Goal: Task Accomplishment & Management: Manage account settings

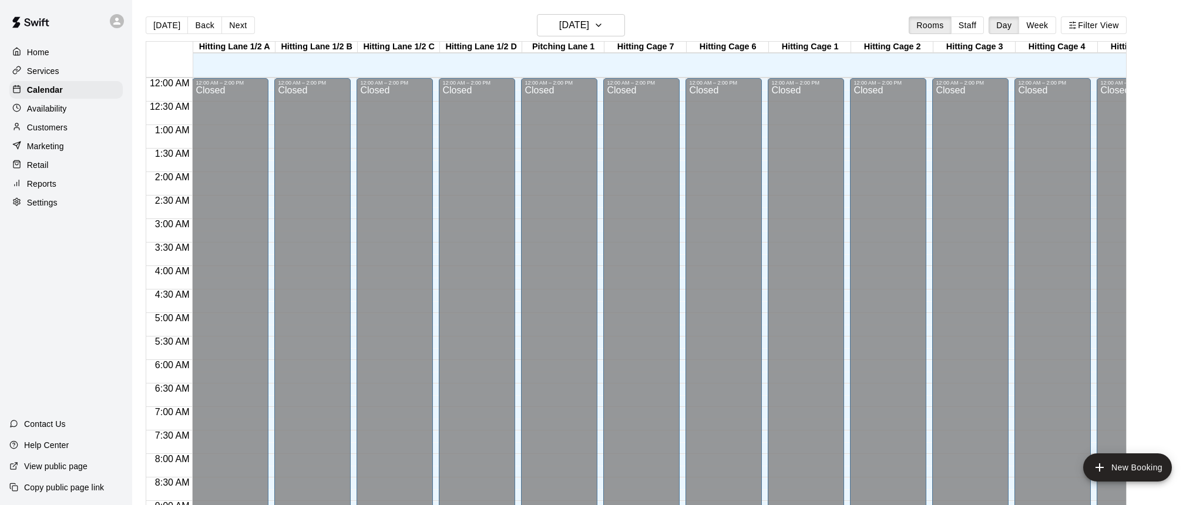
scroll to position [622, 26]
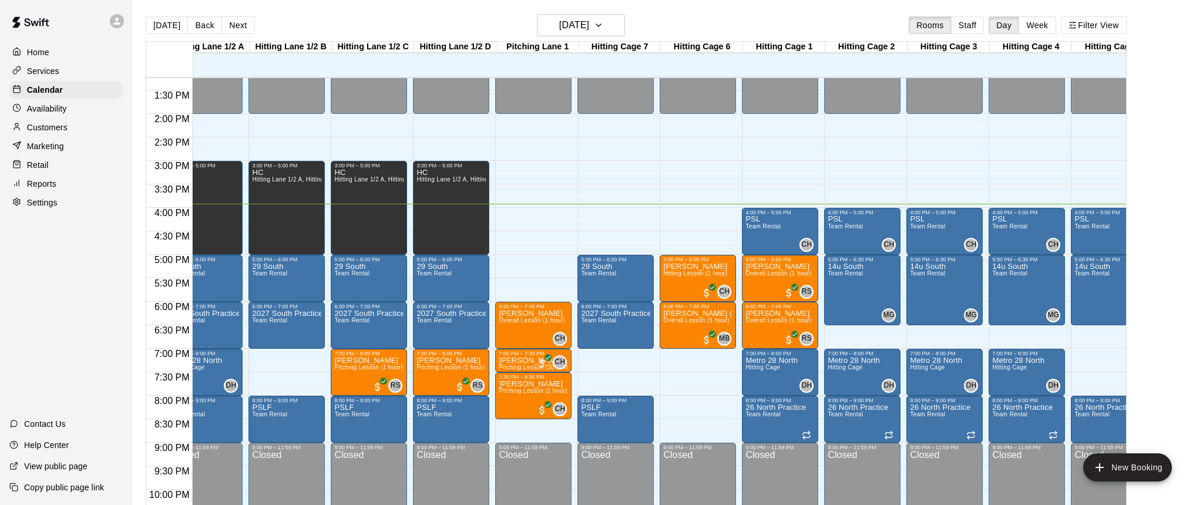
click at [42, 126] on p "Customers" at bounding box center [47, 128] width 41 height 12
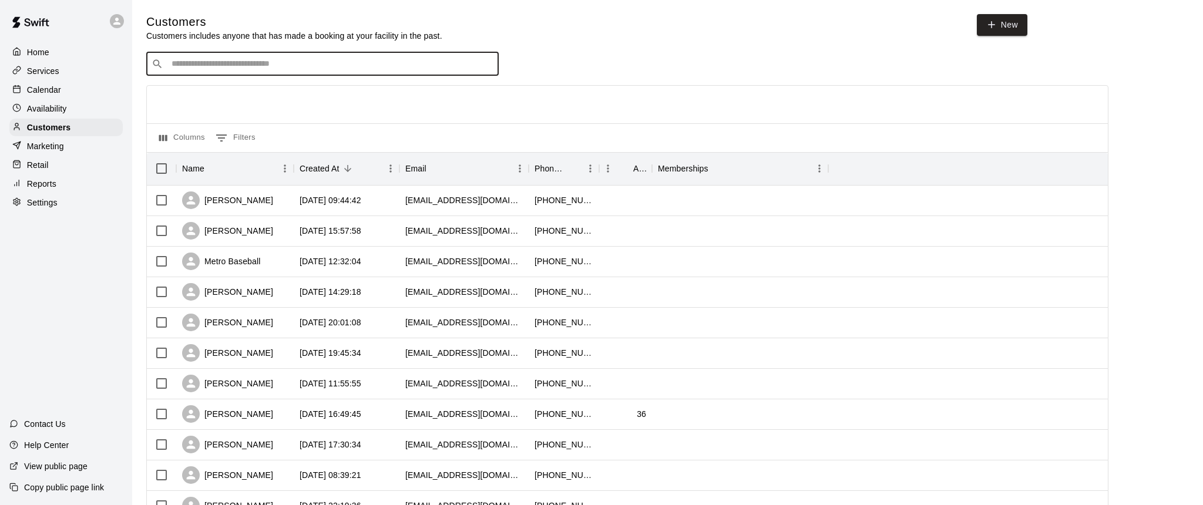
click at [223, 62] on input "Search customers by name or email" at bounding box center [330, 64] width 325 height 12
type input "*******"
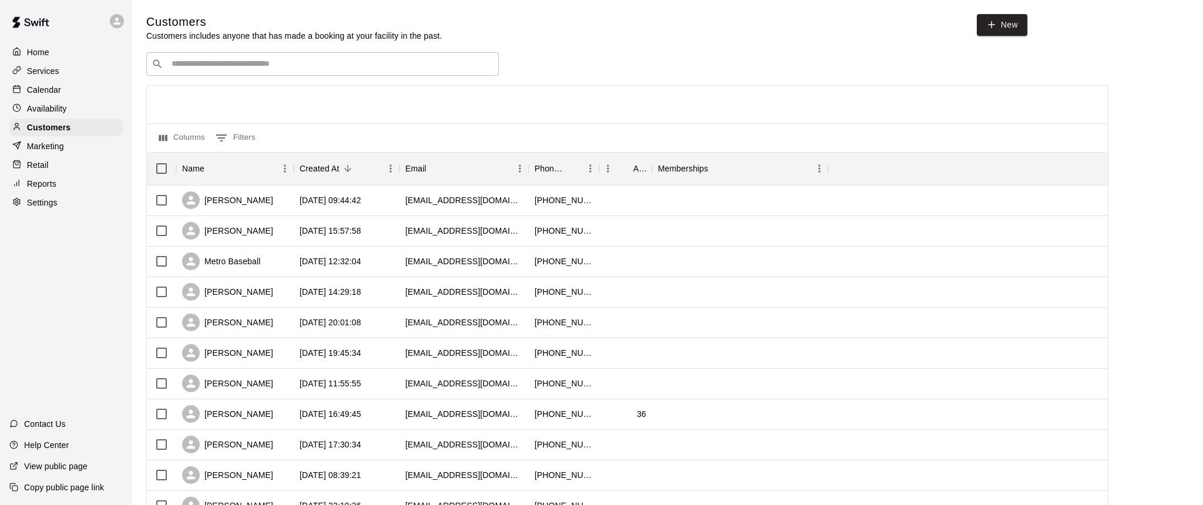
click at [201, 62] on input "Search customers by name or email" at bounding box center [330, 64] width 325 height 12
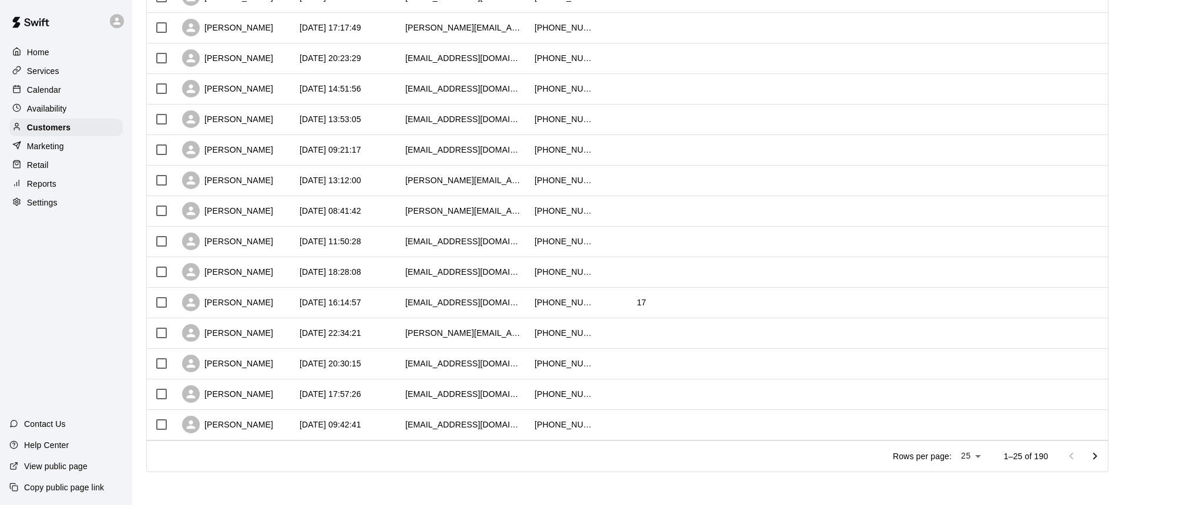
scroll to position [508, 0]
click at [1096, 459] on icon "Go to next page" at bounding box center [1095, 457] width 14 height 14
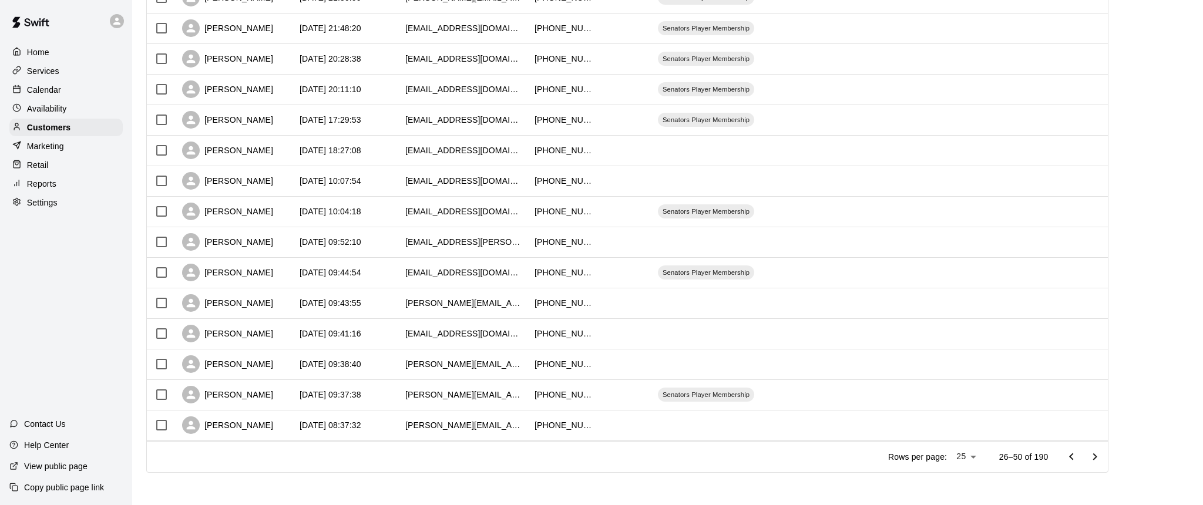
click at [1097, 456] on icon "Go to next page" at bounding box center [1095, 456] width 4 height 7
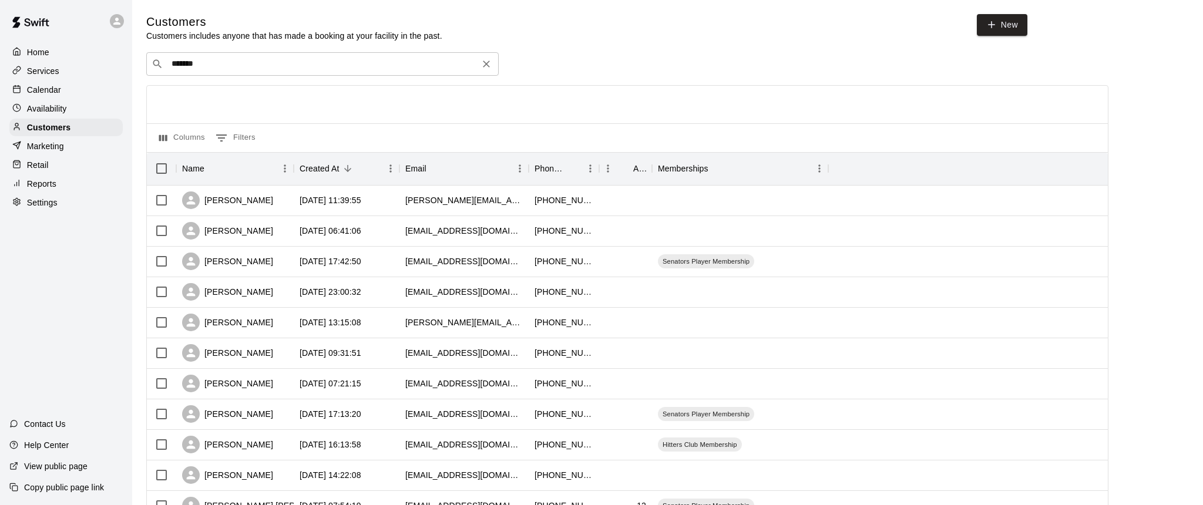
scroll to position [0, 0]
click at [214, 63] on input "*******" at bounding box center [322, 64] width 308 height 12
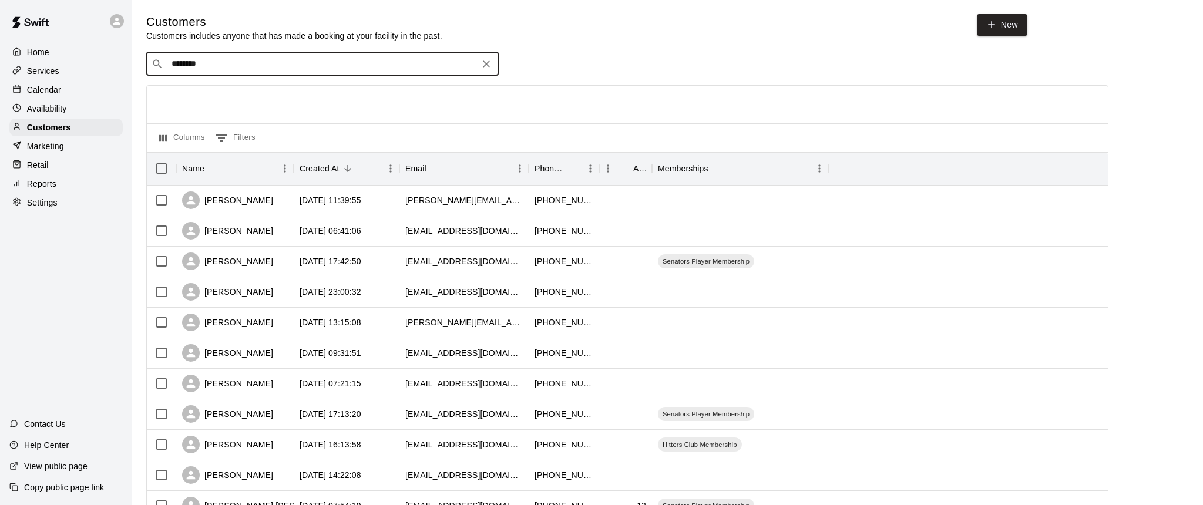
type input "********"
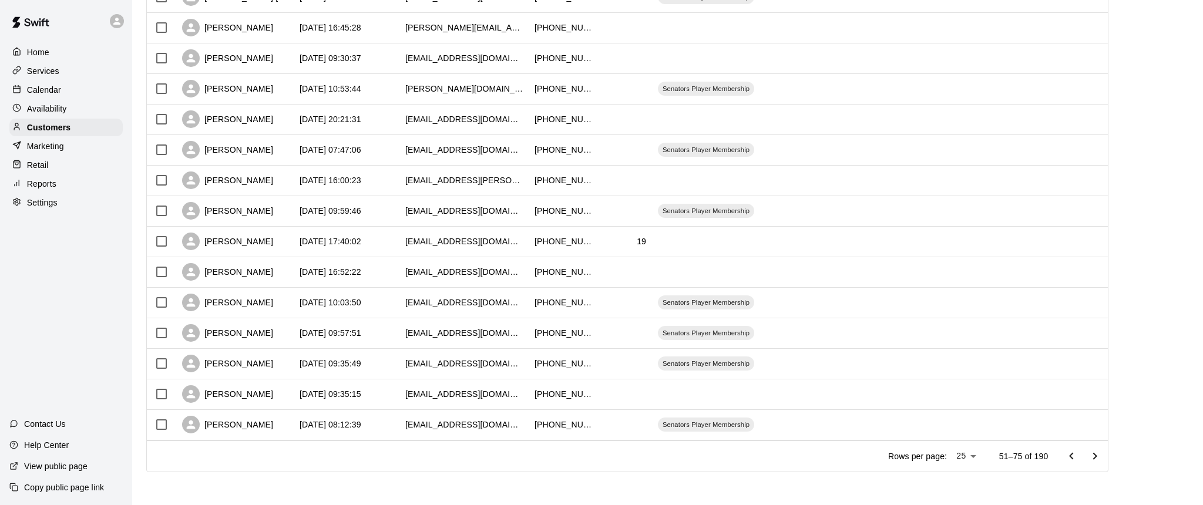
scroll to position [508, 0]
click at [1093, 456] on icon "Go to next page" at bounding box center [1095, 457] width 14 height 14
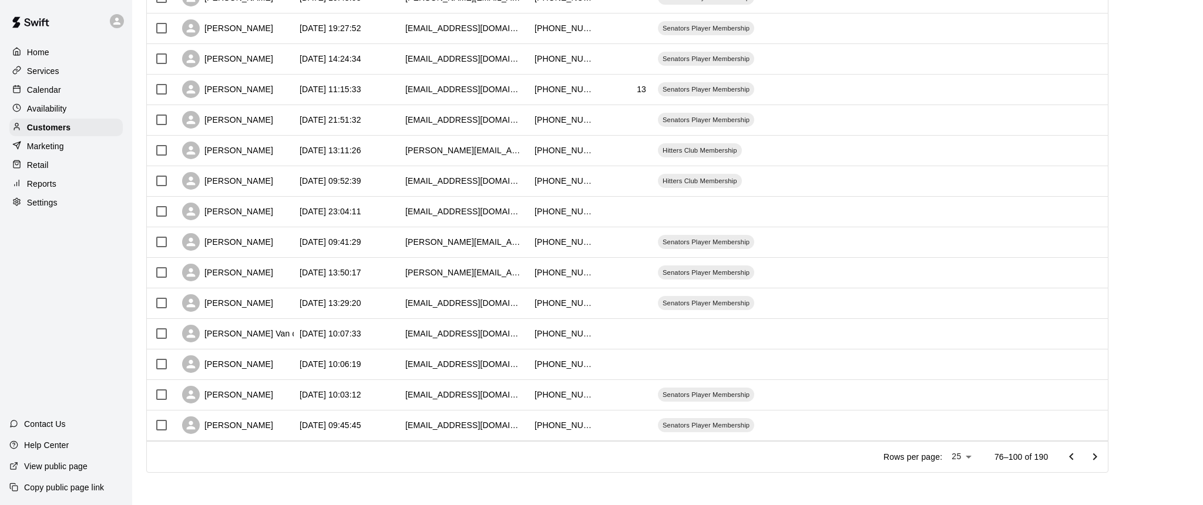
click at [1093, 457] on icon "Go to next page" at bounding box center [1095, 457] width 14 height 14
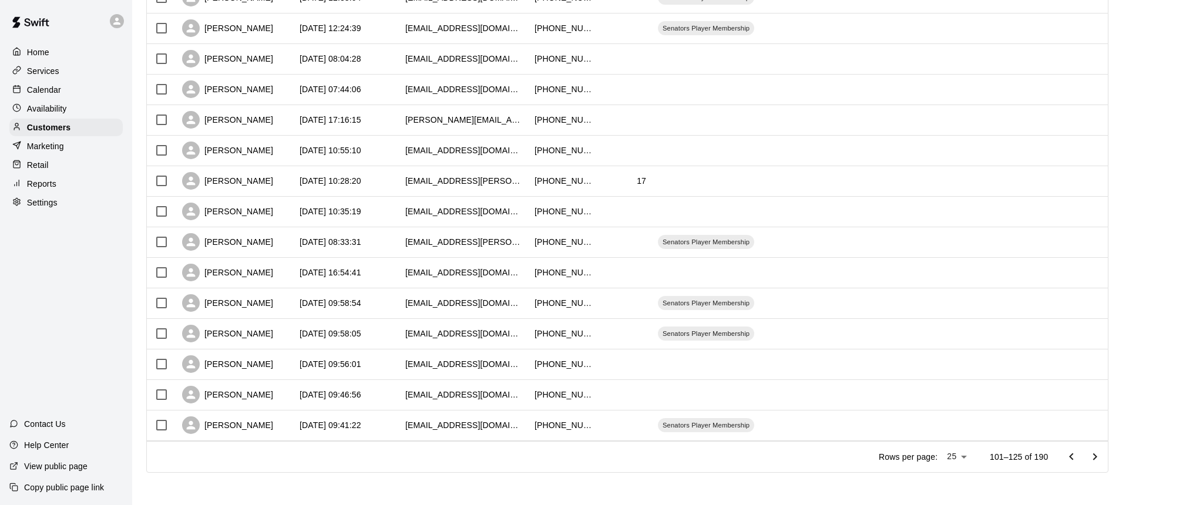
click at [1095, 461] on icon "Go to next page" at bounding box center [1095, 457] width 14 height 14
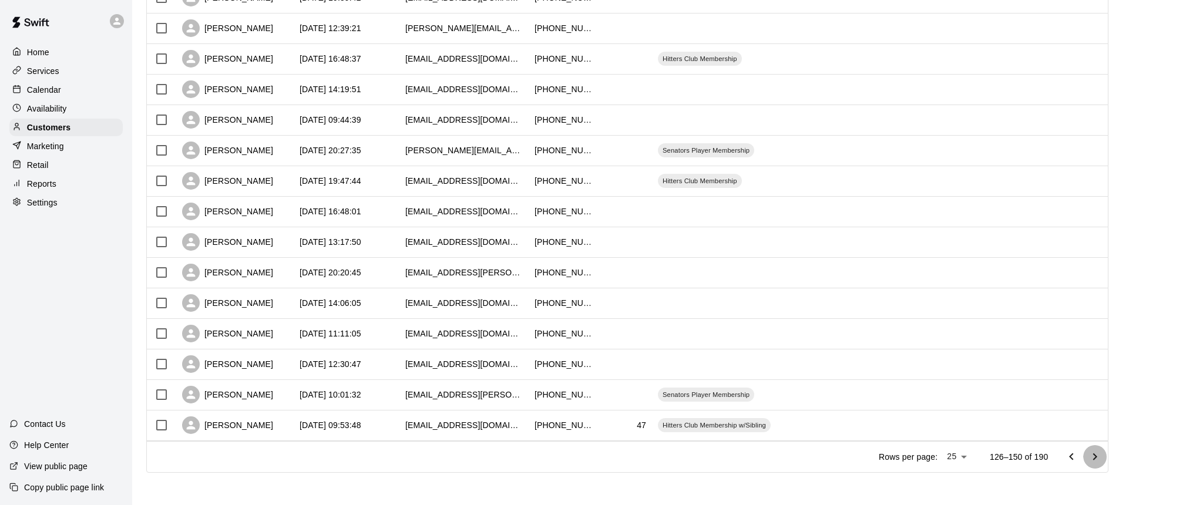
click at [1094, 458] on icon "Go to next page" at bounding box center [1095, 456] width 4 height 7
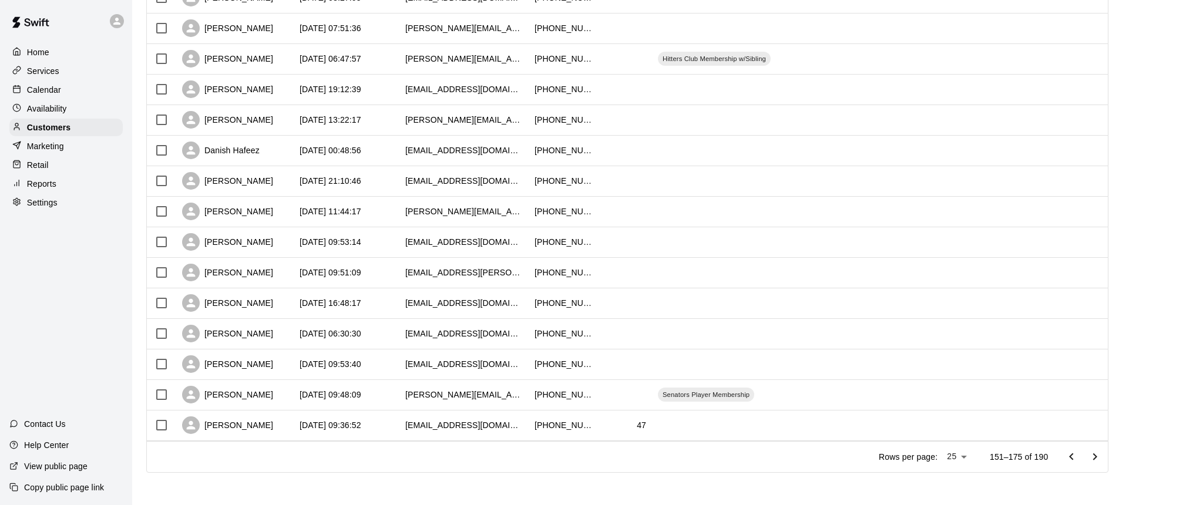
click at [1097, 455] on icon "Go to next page" at bounding box center [1095, 457] width 14 height 14
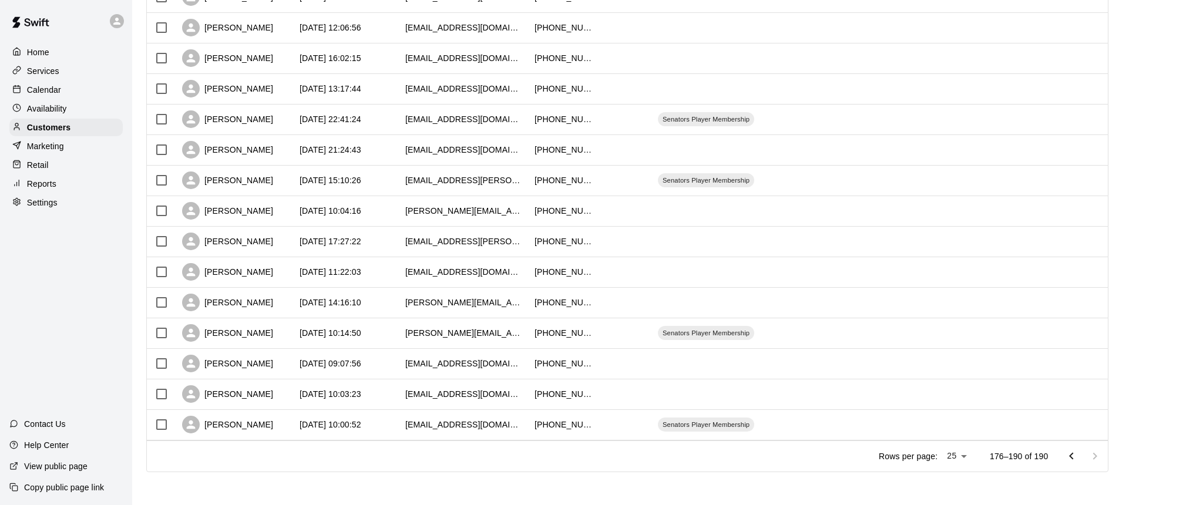
scroll to position [203, 0]
click at [1075, 459] on icon "Go to previous page" at bounding box center [1071, 457] width 14 height 14
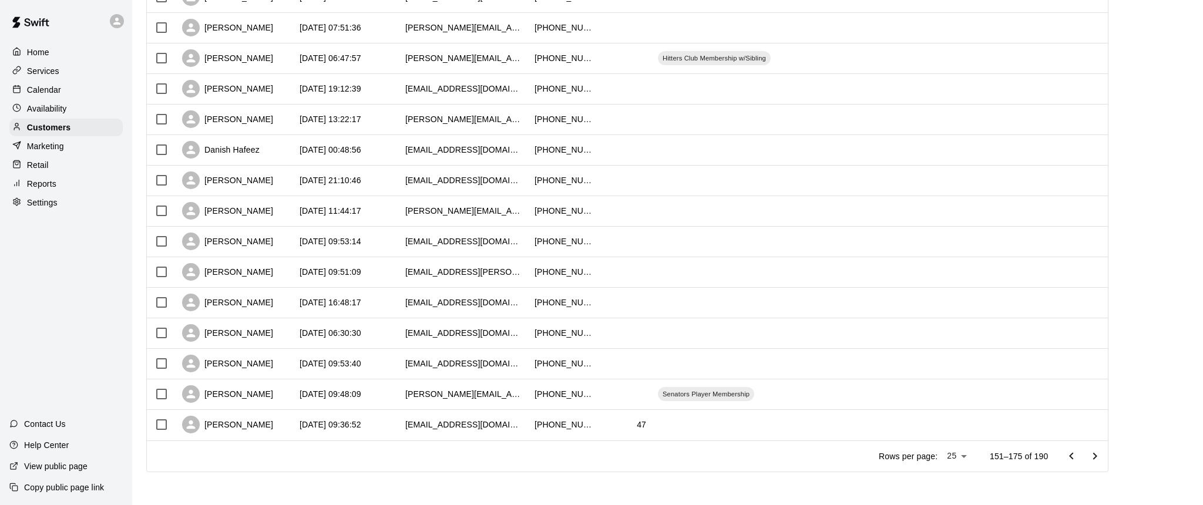
scroll to position [508, 0]
click at [1074, 456] on icon "Go to previous page" at bounding box center [1071, 457] width 14 height 14
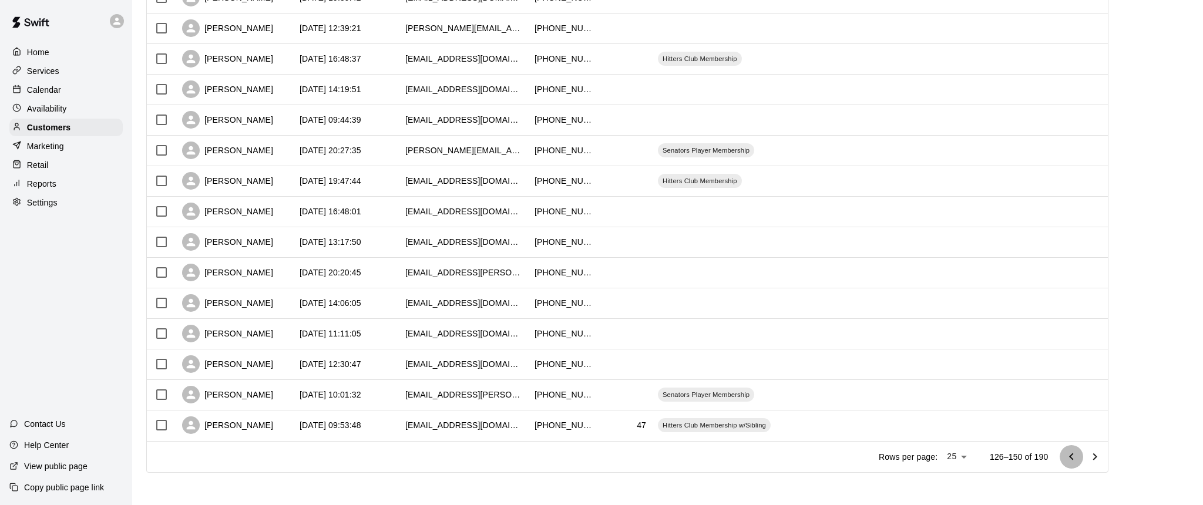
click at [1074, 456] on icon "Go to previous page" at bounding box center [1071, 457] width 14 height 14
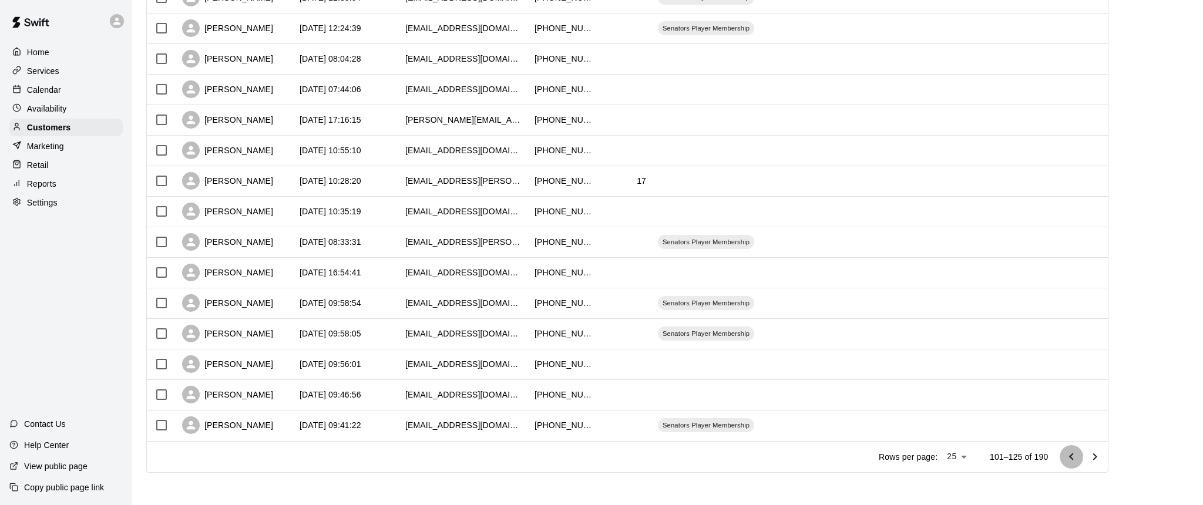
click at [1074, 456] on icon "Go to previous page" at bounding box center [1071, 457] width 14 height 14
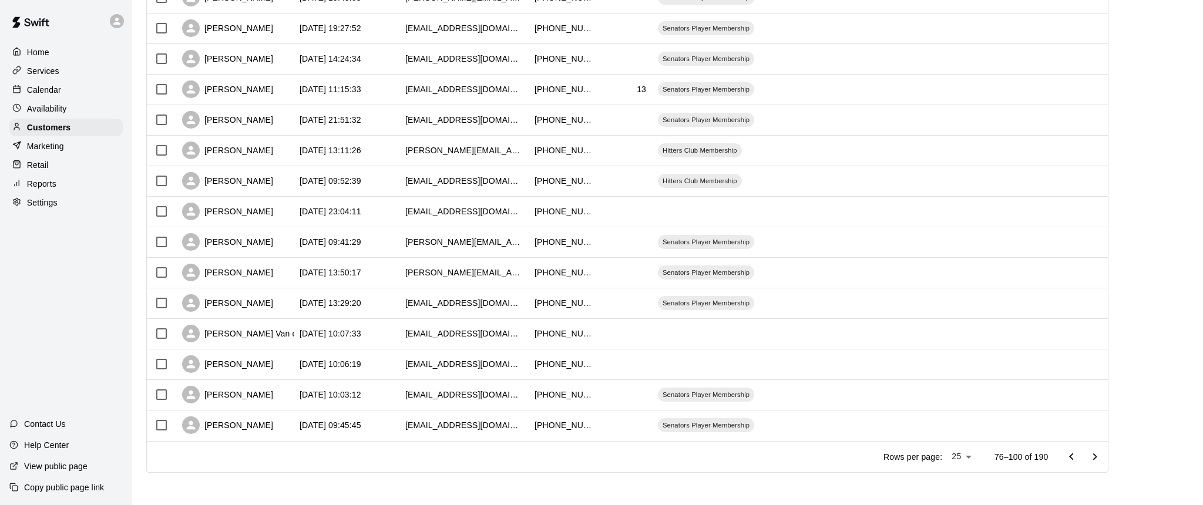
click at [1074, 456] on icon "Go to previous page" at bounding box center [1071, 457] width 14 height 14
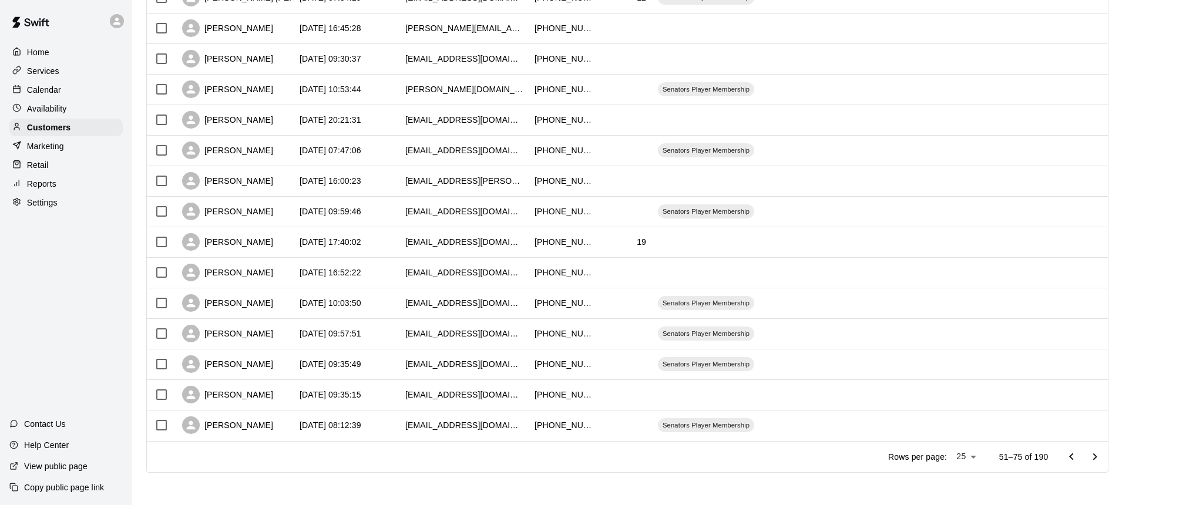
click at [1074, 456] on icon "Go to previous page" at bounding box center [1071, 457] width 14 height 14
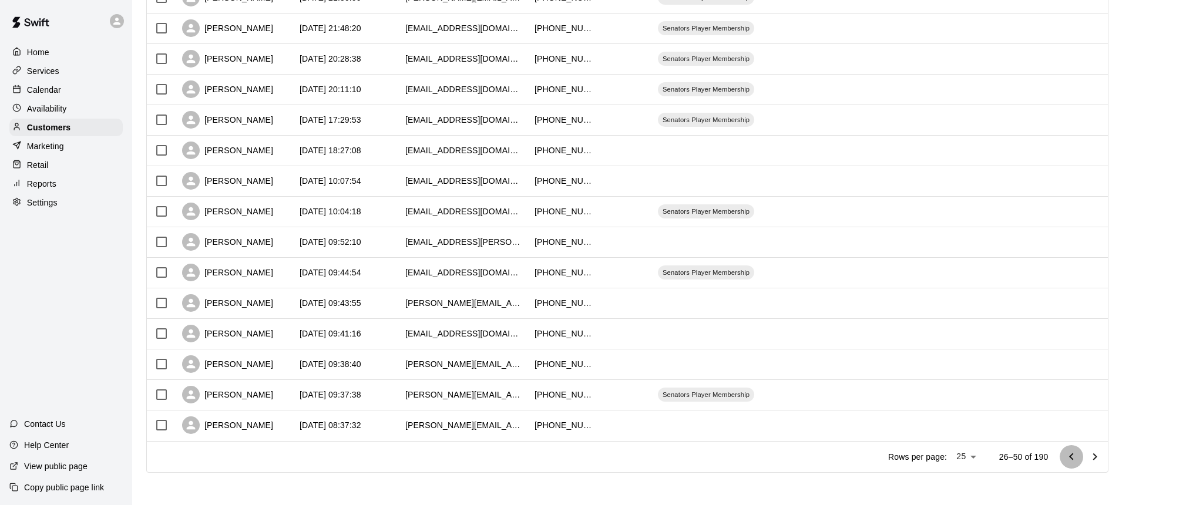
click at [1074, 456] on icon "Go to previous page" at bounding box center [1071, 457] width 14 height 14
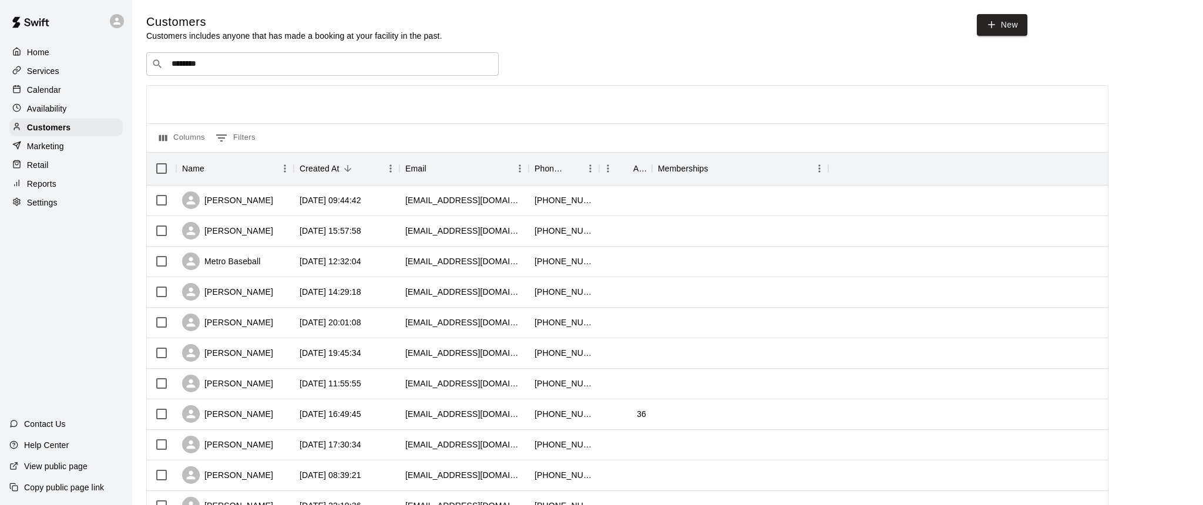
scroll to position [0, 0]
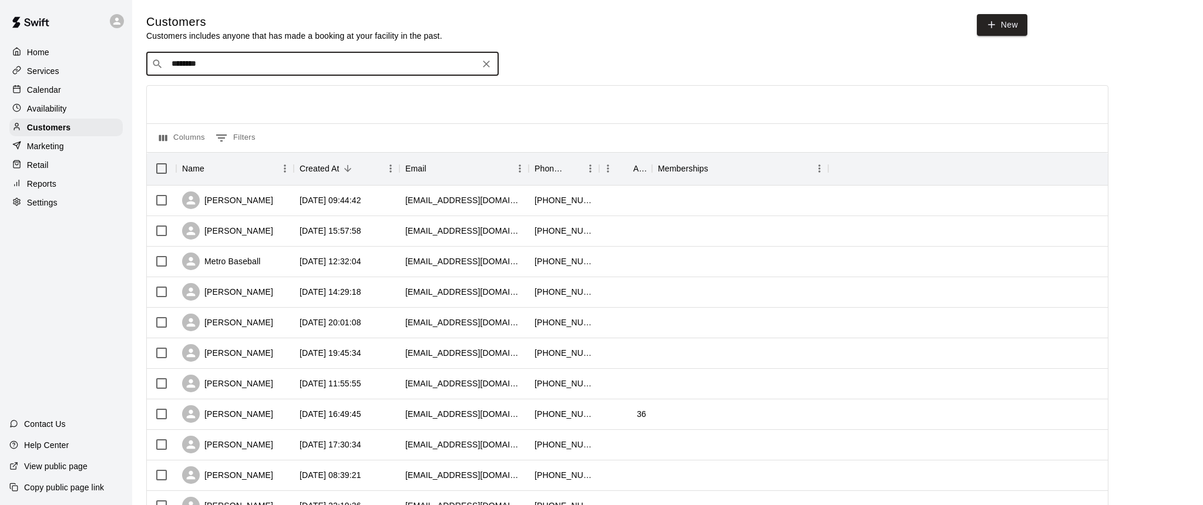
drag, startPoint x: 216, startPoint y: 62, endPoint x: 142, endPoint y: 64, distance: 74.6
click at [142, 65] on div "Customers Customers includes anyone that has made a booking at your facility in…" at bounding box center [667, 497] width 1061 height 967
type input "*****"
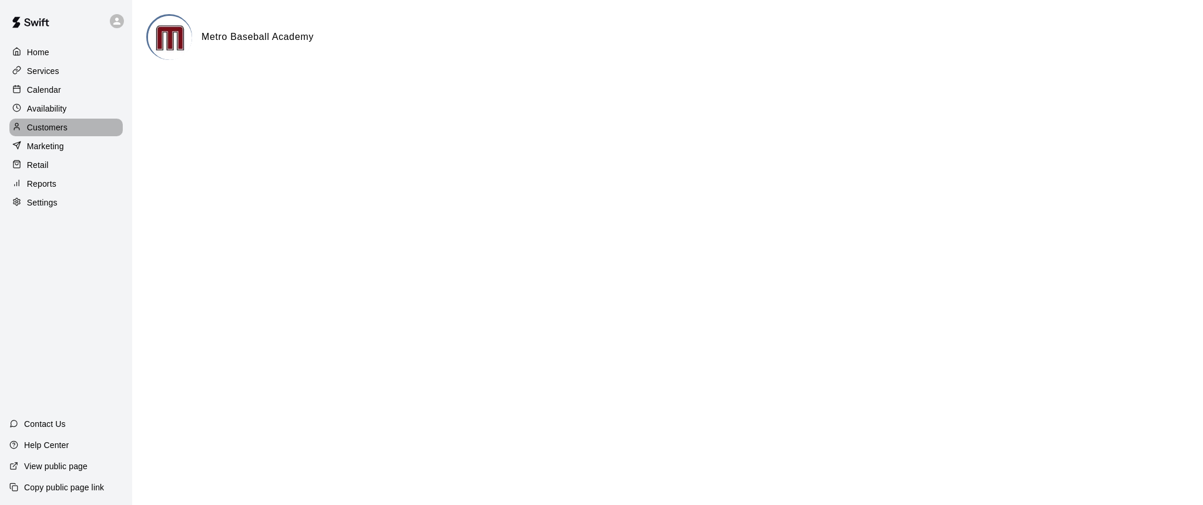
click at [43, 132] on p "Customers" at bounding box center [47, 128] width 41 height 12
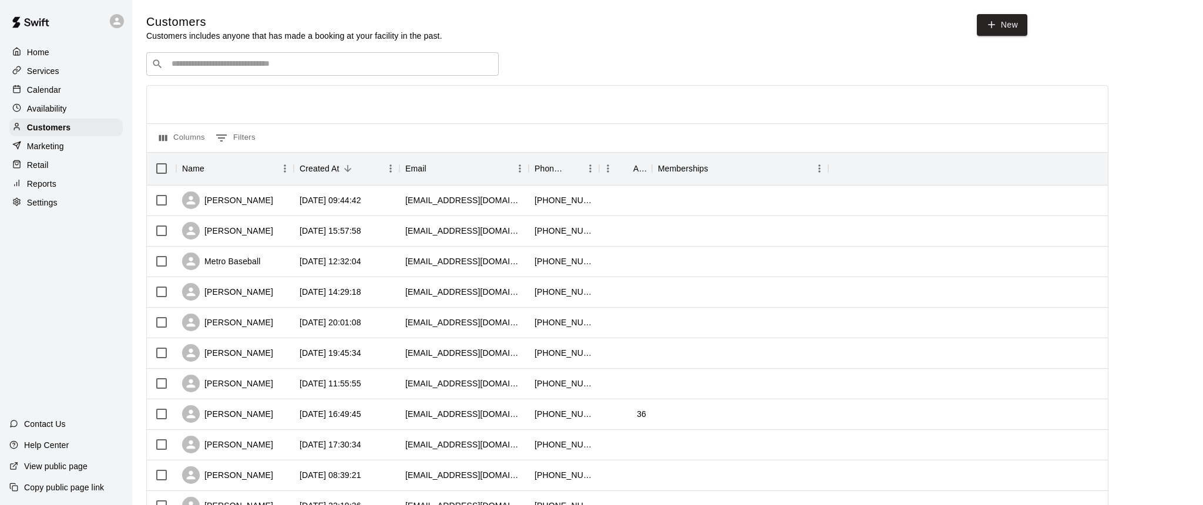
click at [209, 60] on input "Search customers by name or email" at bounding box center [330, 64] width 325 height 12
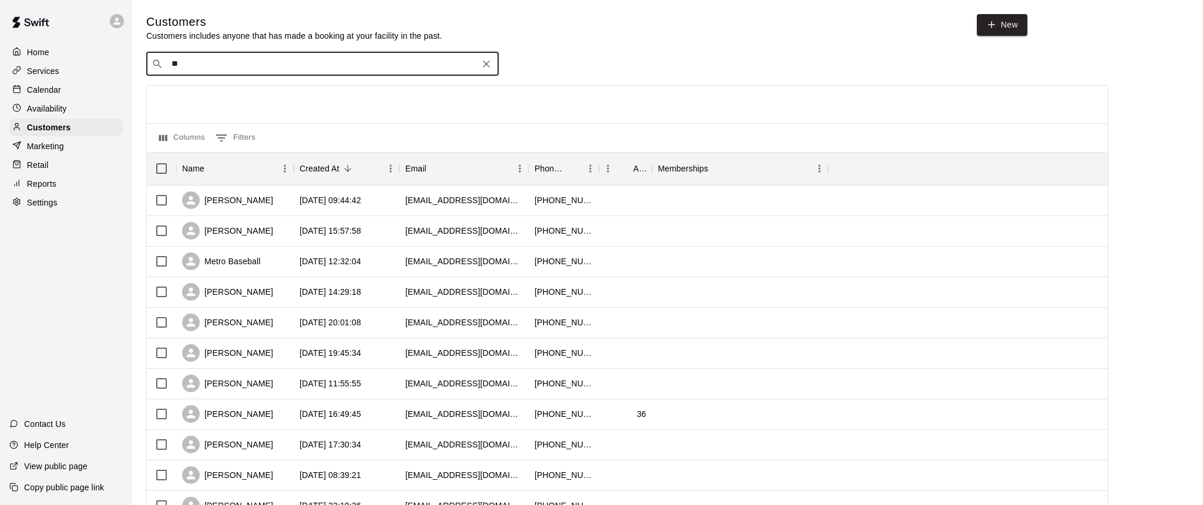
type input "*"
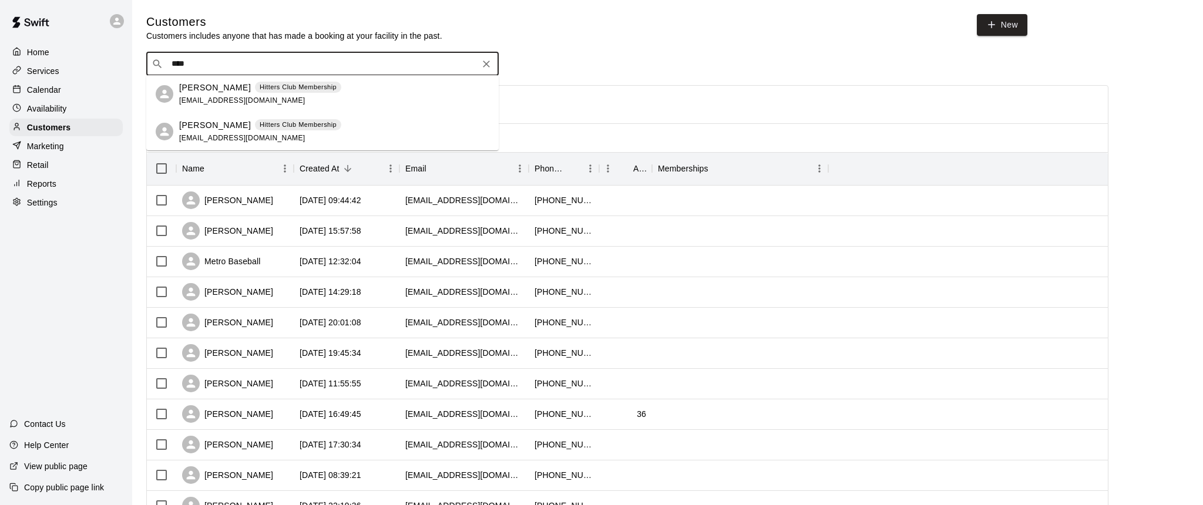
type input "*****"
click at [211, 88] on p "Daniel Walsh" at bounding box center [215, 88] width 72 height 12
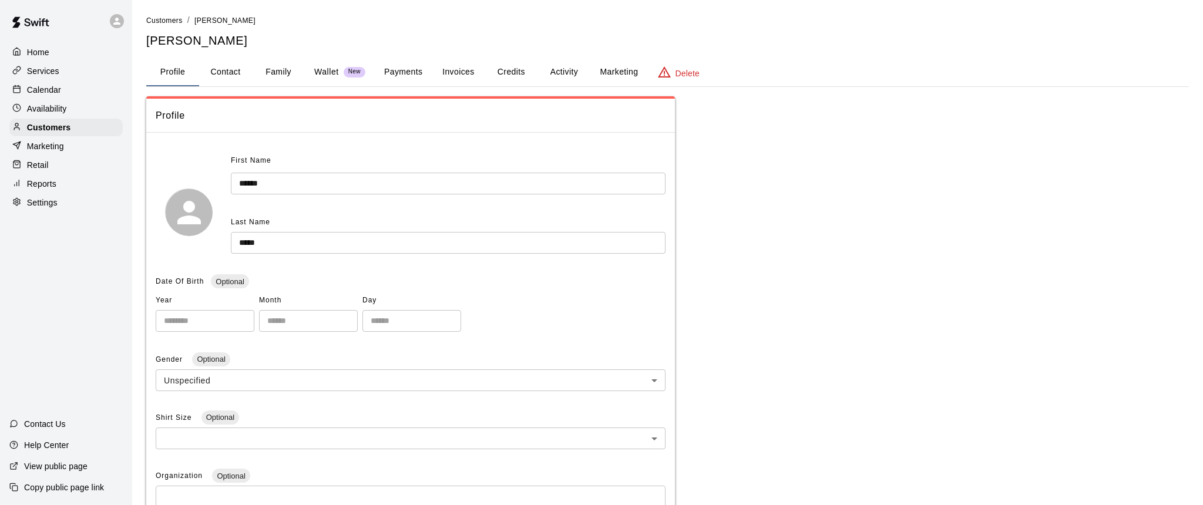
click at [564, 70] on button "Activity" at bounding box center [563, 72] width 53 height 28
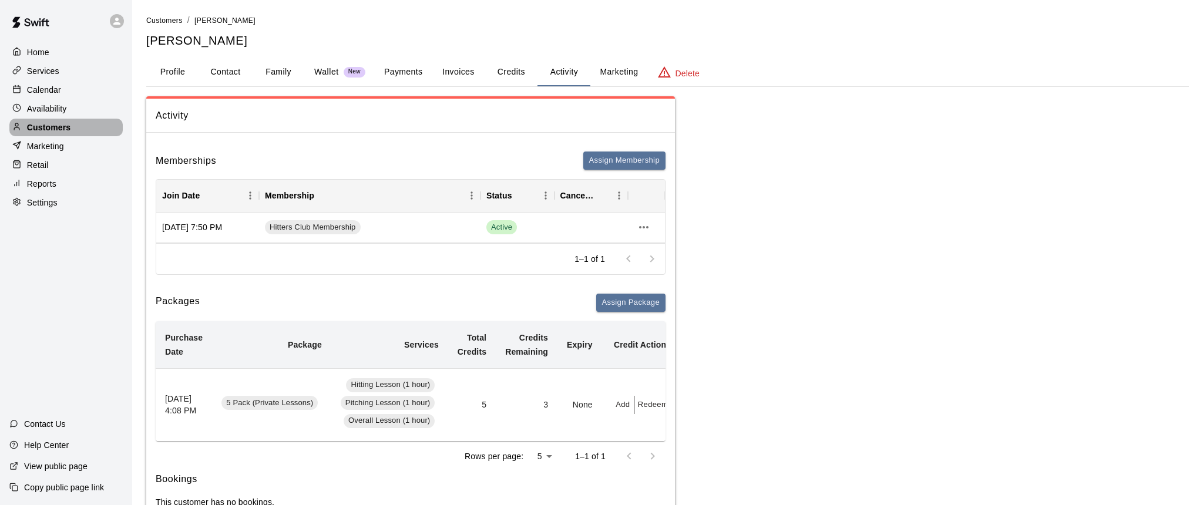
click at [45, 126] on p "Customers" at bounding box center [48, 128] width 43 height 12
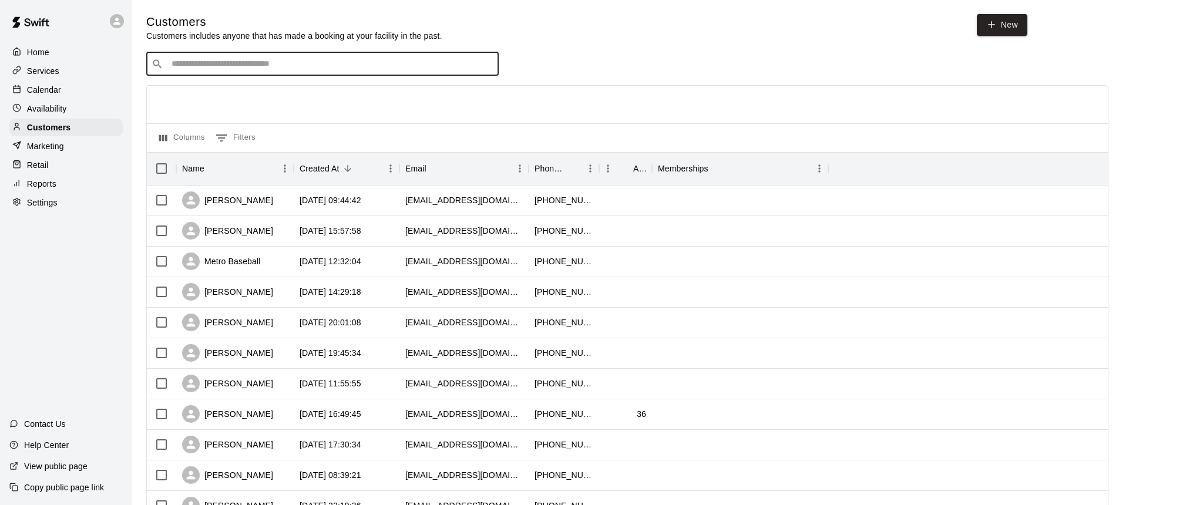
click at [201, 64] on input "Search customers by name or email" at bounding box center [330, 64] width 325 height 12
type input "*"
type input "*****"
click at [208, 90] on p "Jaire Grayer" at bounding box center [215, 88] width 72 height 12
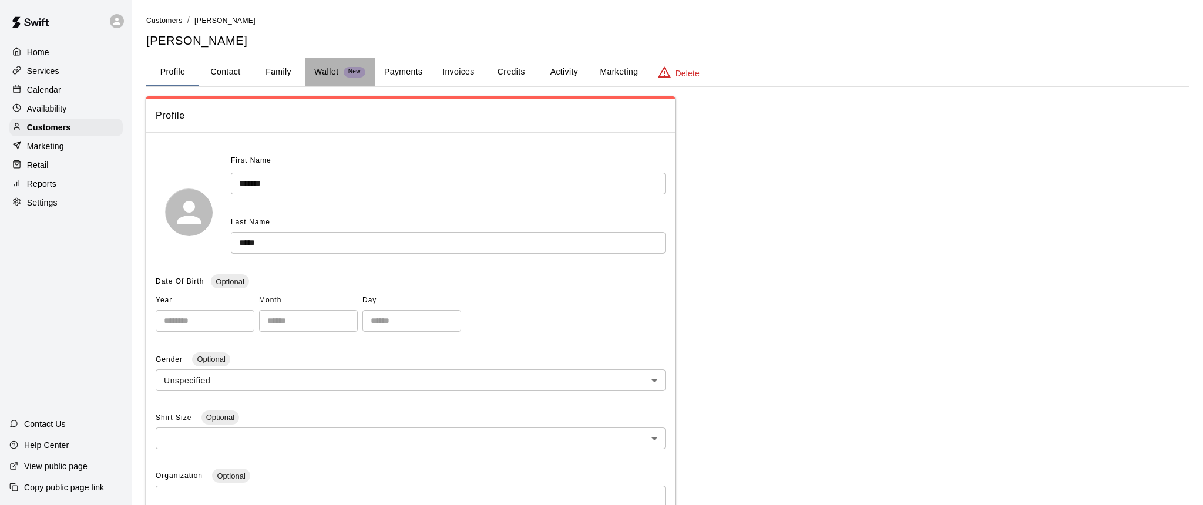
click at [326, 73] on p "Wallet" at bounding box center [326, 72] width 25 height 12
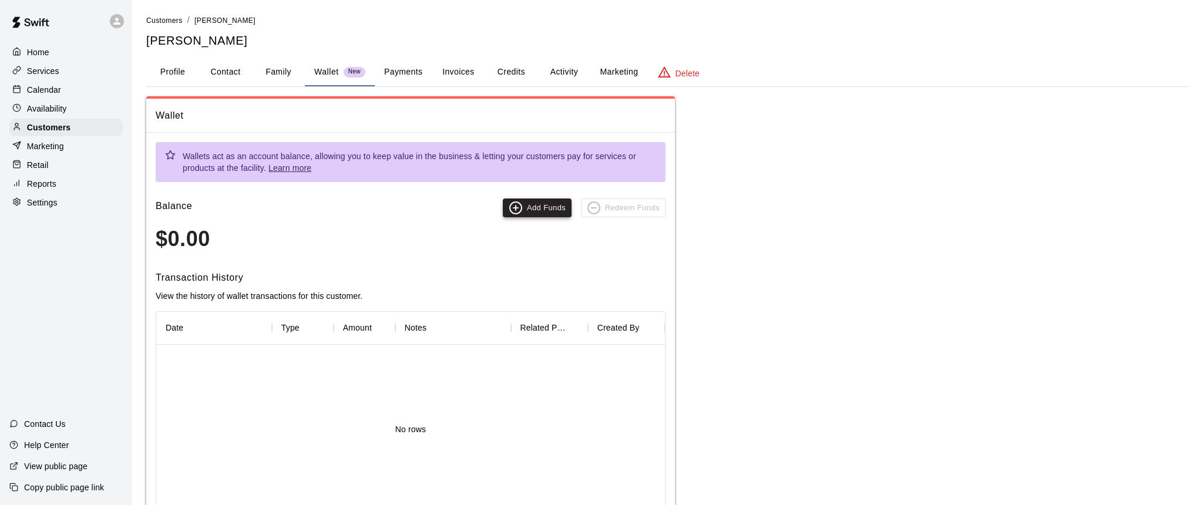
click at [516, 206] on icon "button" at bounding box center [516, 208] width 0 height 5
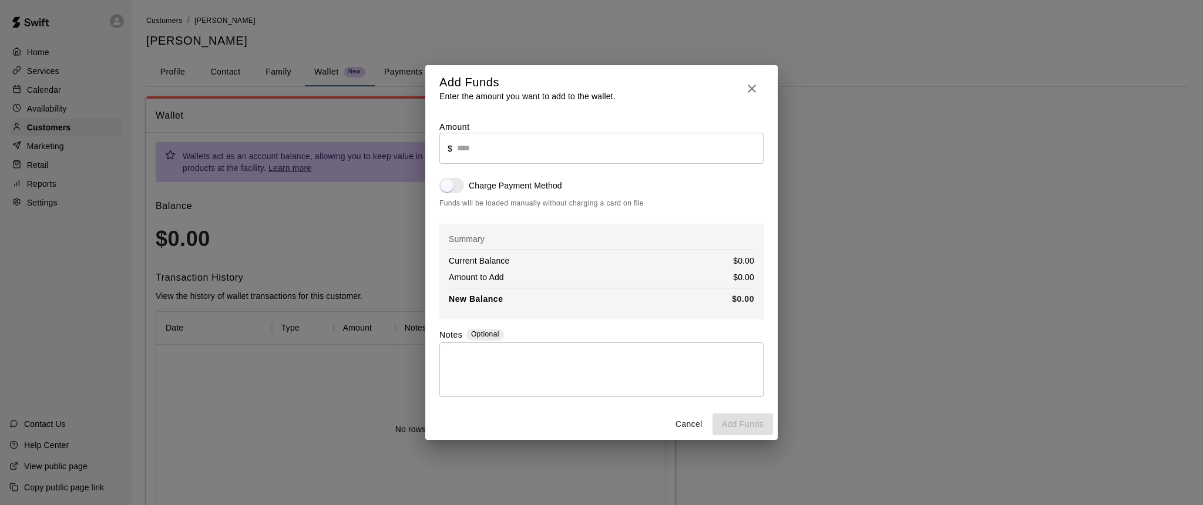
click at [470, 148] on input "text" at bounding box center [610, 148] width 307 height 31
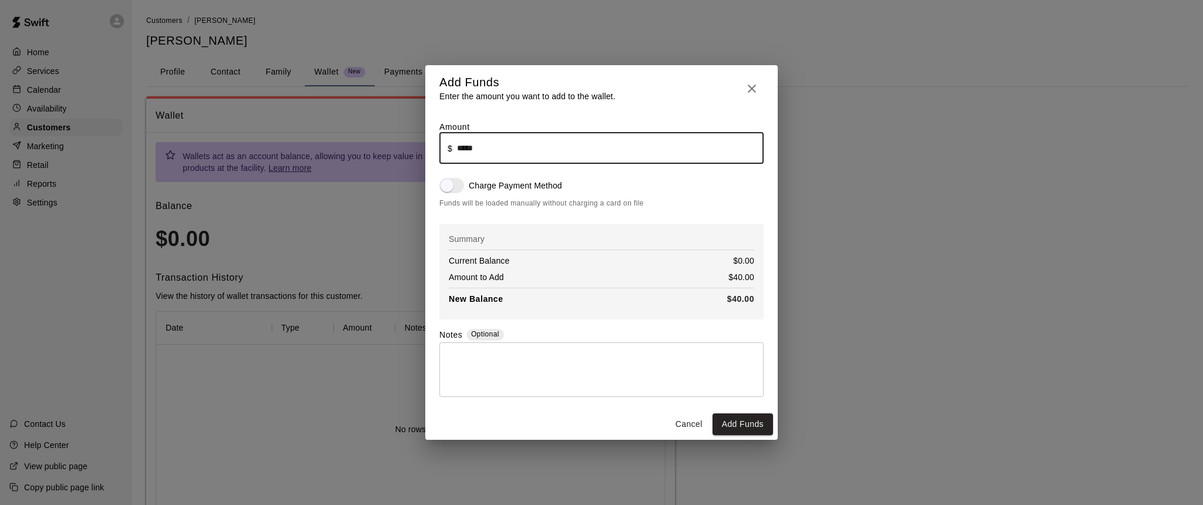
type input "*****"
click at [478, 360] on textarea at bounding box center [602, 369] width 308 height 35
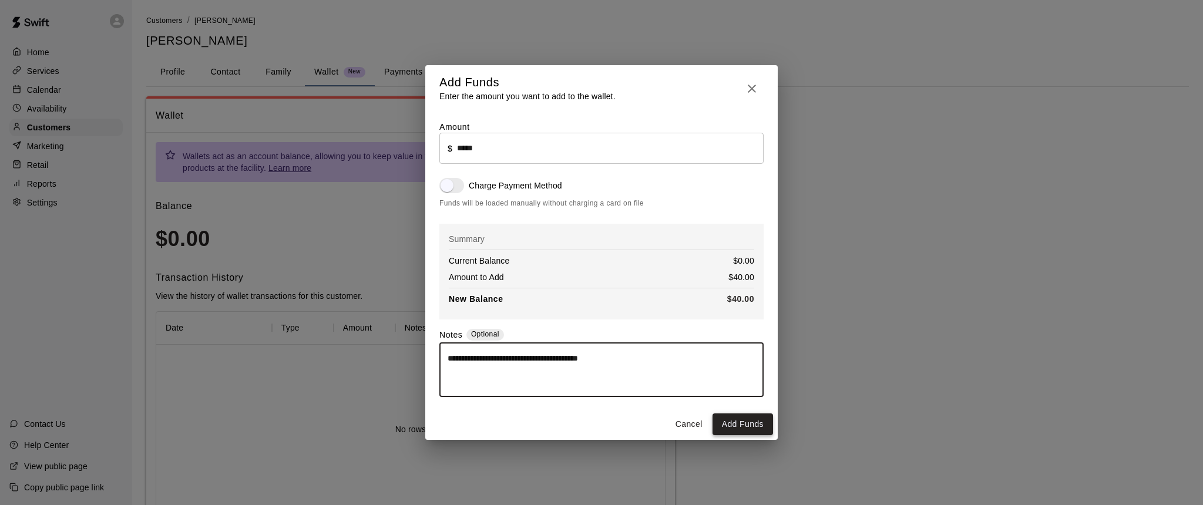
type textarea "**********"
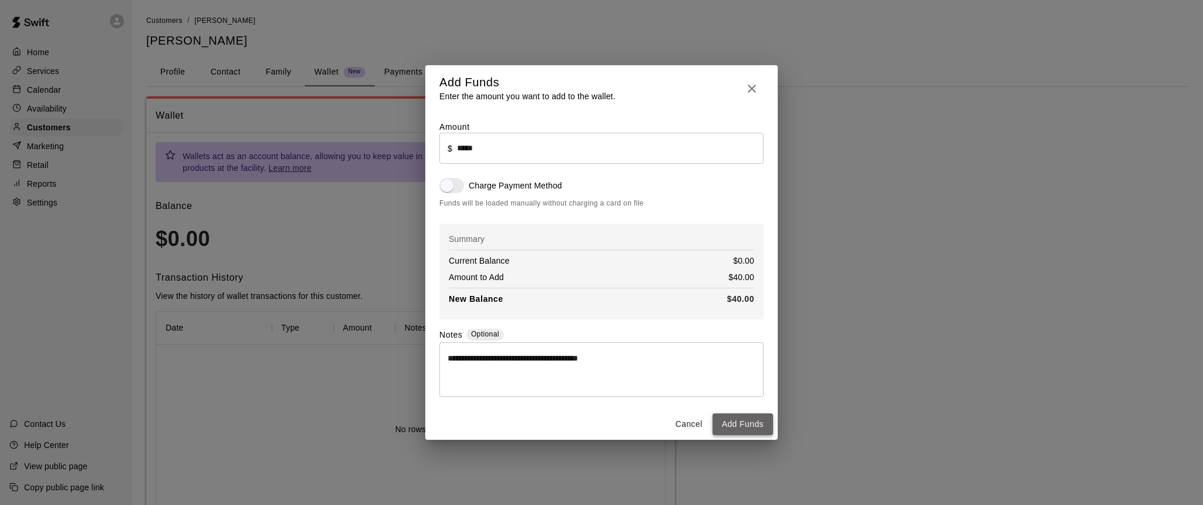
click at [732, 420] on button "Add Funds" at bounding box center [742, 425] width 61 height 22
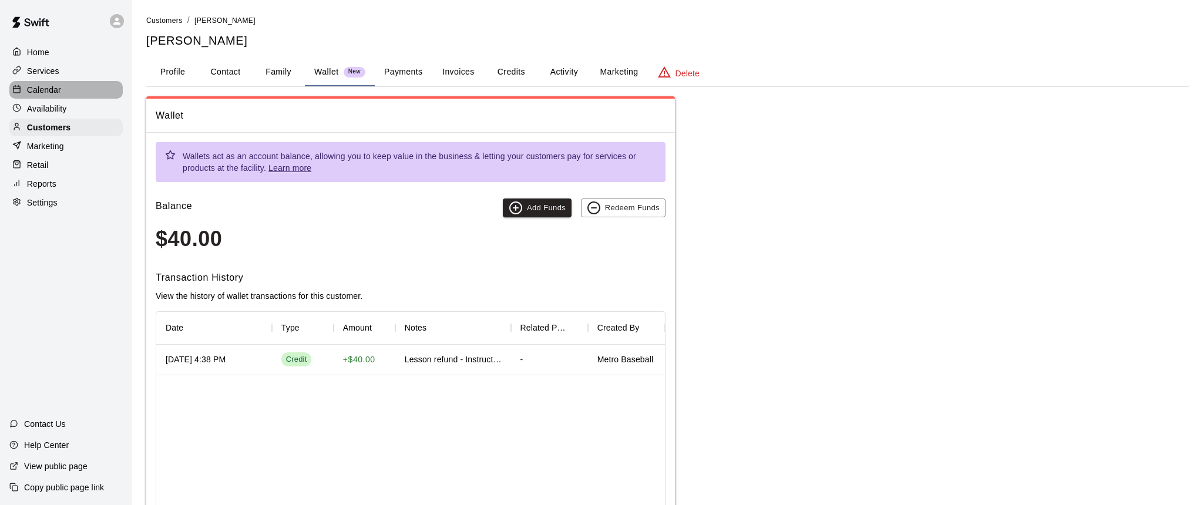
click at [42, 92] on p "Calendar" at bounding box center [44, 90] width 34 height 12
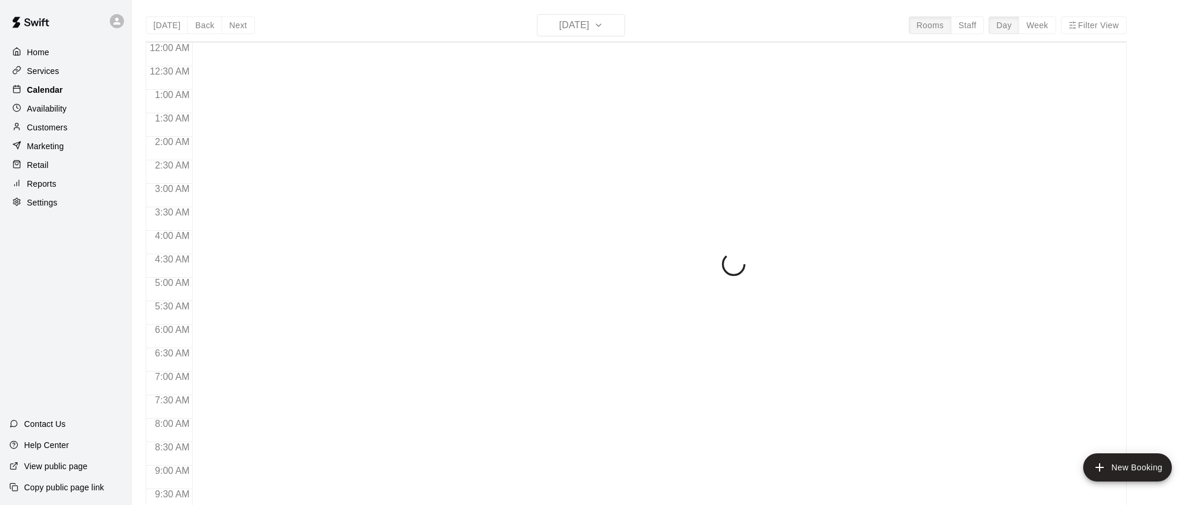
scroll to position [653, 0]
